Goal: Task Accomplishment & Management: Use online tool/utility

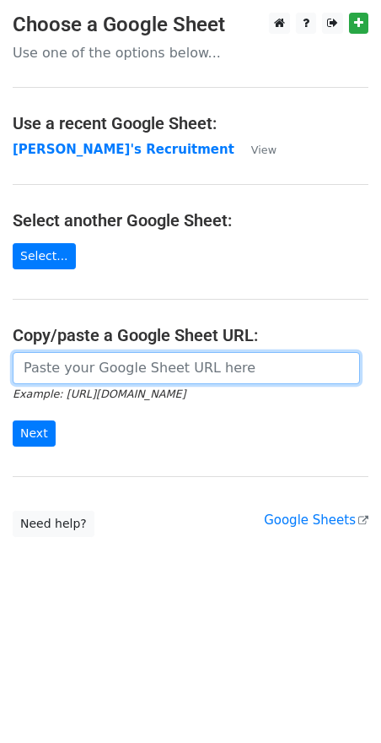
click at [181, 369] on input "url" at bounding box center [187, 368] width 348 height 32
paste input "[URL][DOMAIN_NAME]"
type input "[URL][DOMAIN_NAME]"
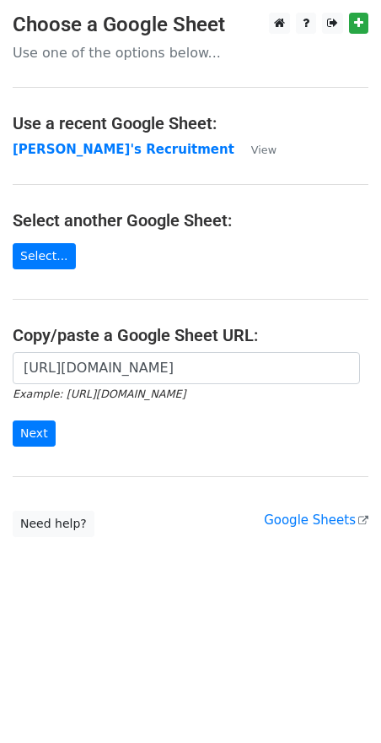
scroll to position [0, 0]
click at [39, 434] on input "Next" at bounding box center [34, 433] width 43 height 26
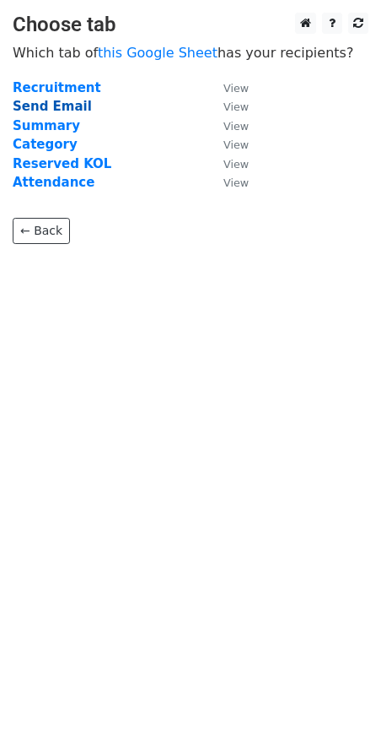
click at [50, 105] on strong "Send Email" at bounding box center [52, 106] width 79 height 15
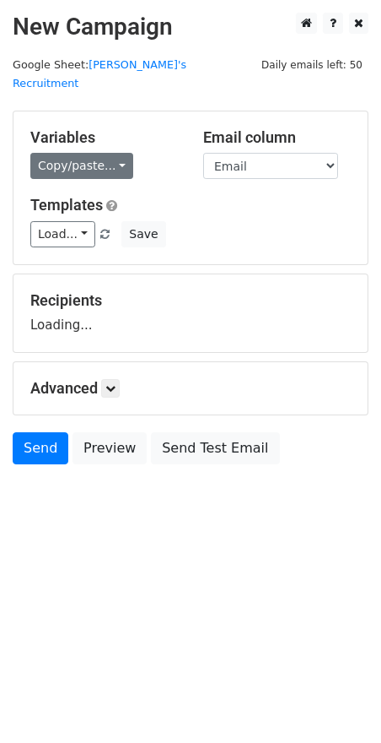
click at [117, 153] on link "Copy/paste..." at bounding box center [81, 166] width 103 height 26
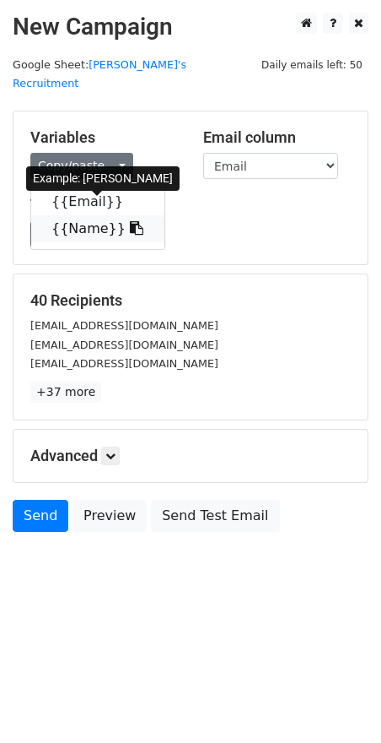
click at [130, 221] on icon at bounding box center [137, 228] width 14 height 14
